Goal: Transaction & Acquisition: Purchase product/service

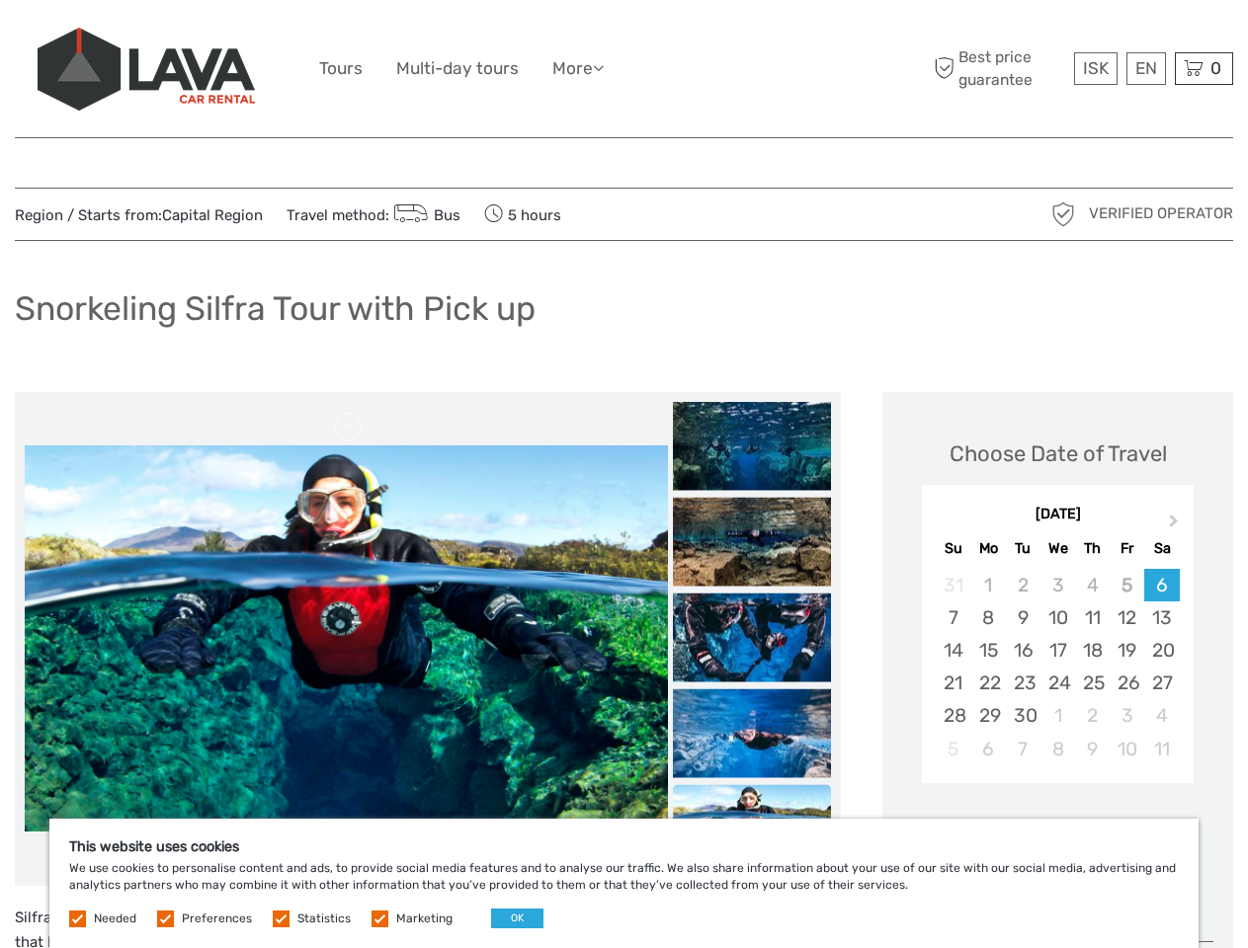
click at [623, 69] on ul "Tours Multi-day tours More Food & drink Travel Articles Back to [GEOGRAPHIC_DAT…" at bounding box center [476, 68] width 314 height 29
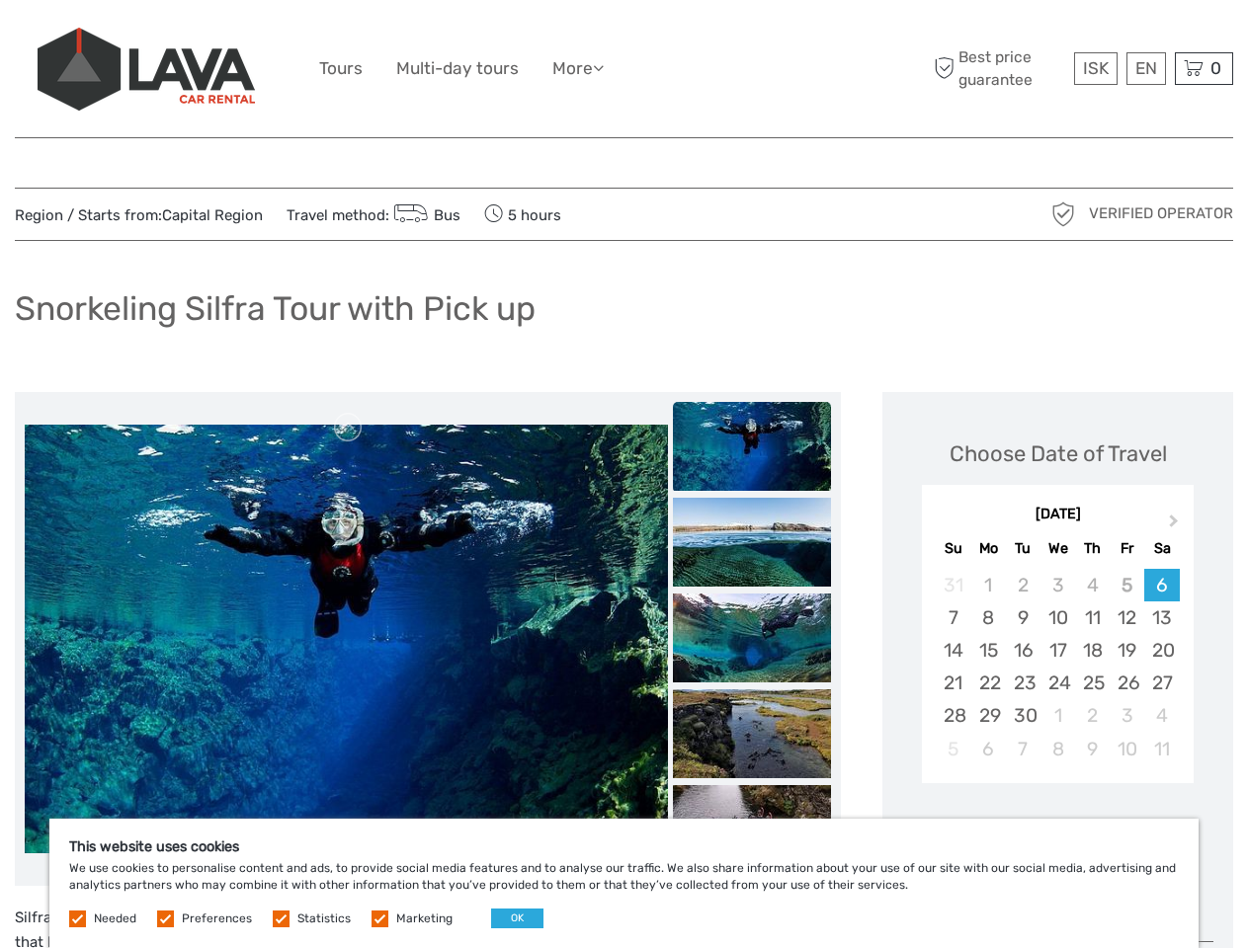
click at [580, 68] on link "More" at bounding box center [577, 68] width 51 height 29
click at [604, 67] on icon at bounding box center [598, 67] width 11 height 17
click at [1095, 68] on span "ISK" at bounding box center [1096, 68] width 26 height 20
click at [1145, 68] on div "EN English Español Deutsch" at bounding box center [1146, 68] width 40 height 33
click at [1203, 68] on div "0 Items Total 0 ISK Checkout The shopping cart is empty." at bounding box center [1204, 68] width 58 height 33
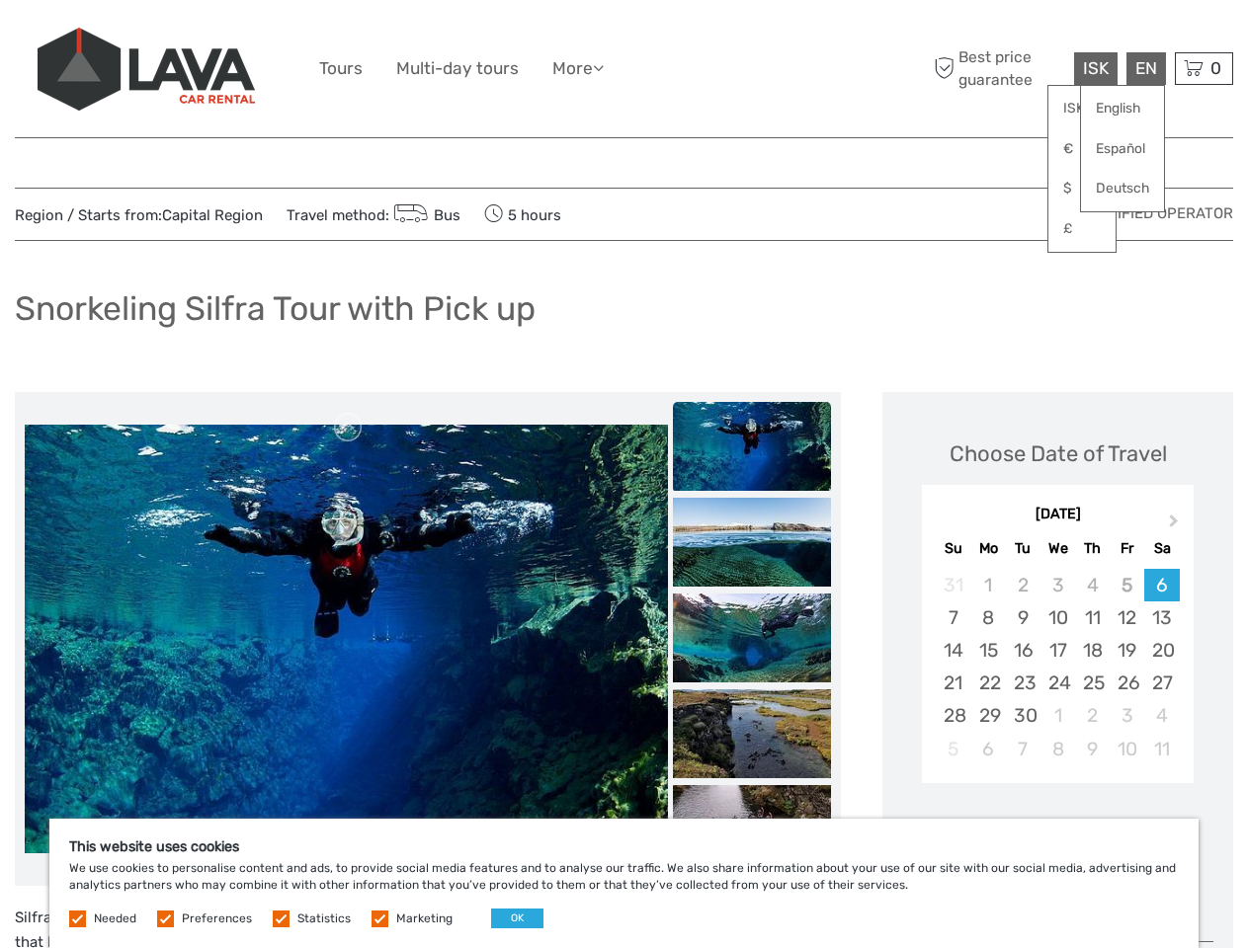
click at [346, 639] on img at bounding box center [346, 639] width 643 height 429
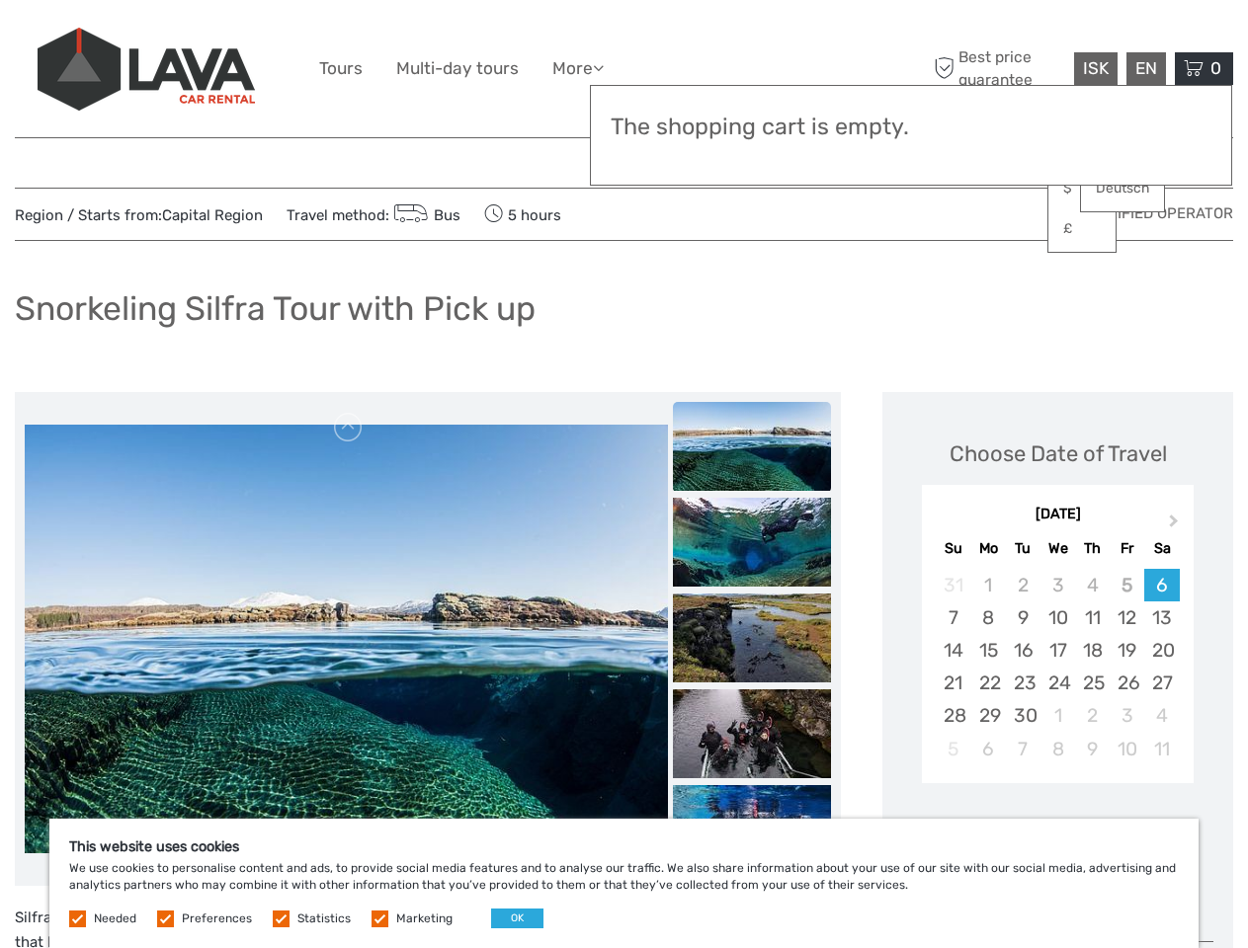
click at [349, 428] on link at bounding box center [349, 428] width 32 height 32
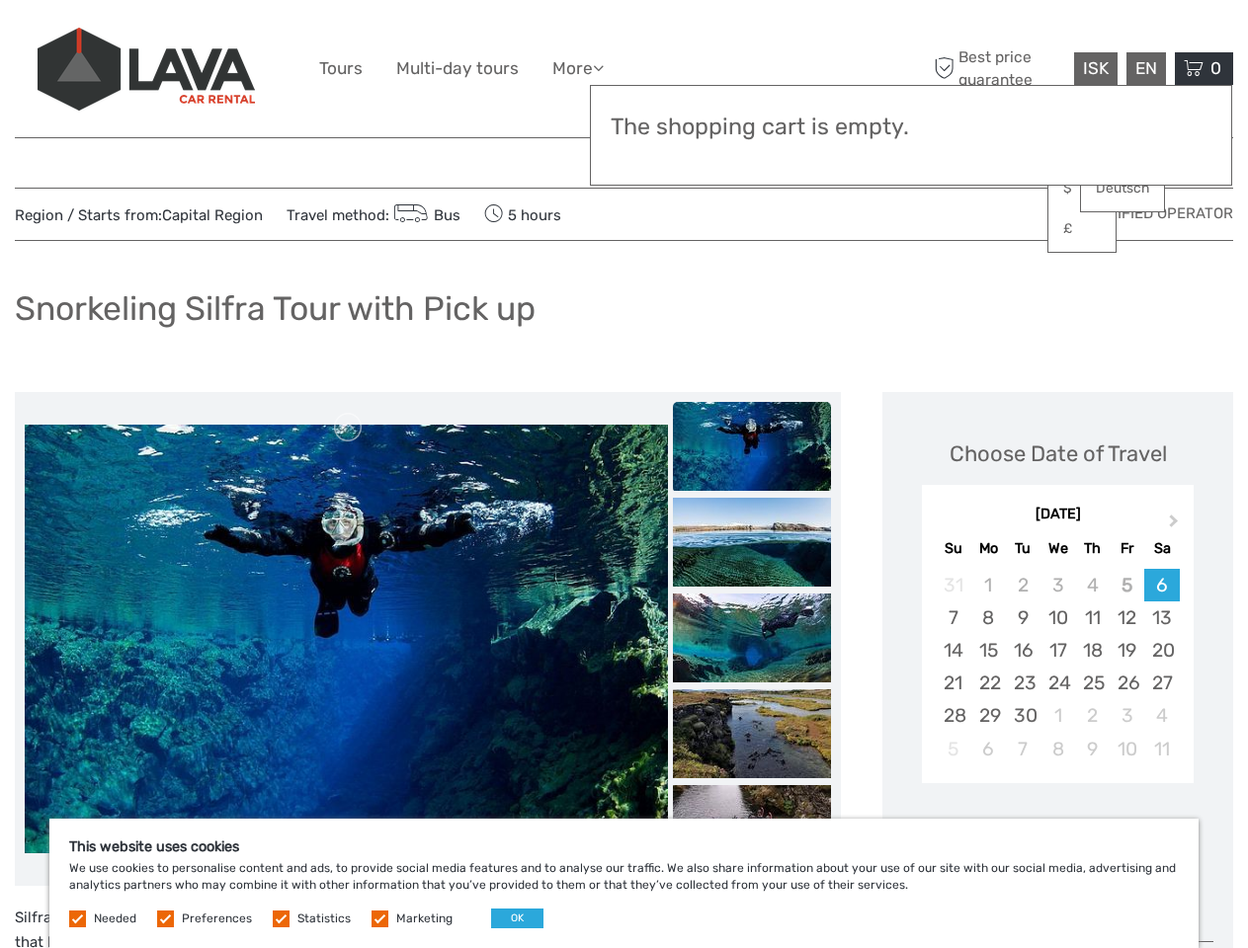
click at [752, 159] on div "Items Total 0 ISK Checkout The shopping cart is empty." at bounding box center [911, 135] width 642 height 101
click at [752, 158] on div "Items Total 0 ISK Checkout The shopping cart is empty." at bounding box center [911, 135] width 642 height 101
